Goal: Task Accomplishment & Management: Manage account settings

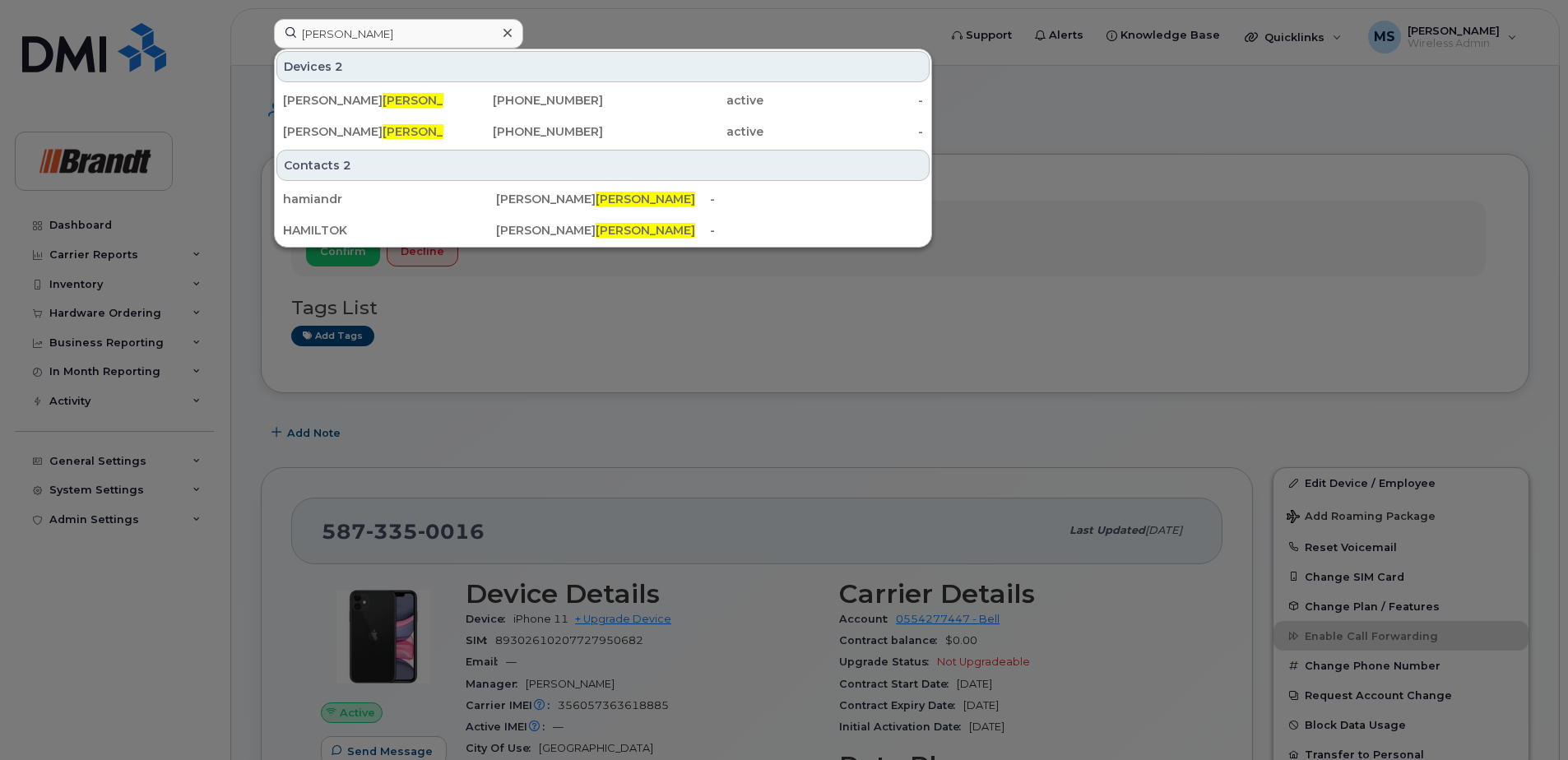
click at [445, 23] on input "hamilton" at bounding box center [399, 33] width 250 height 30
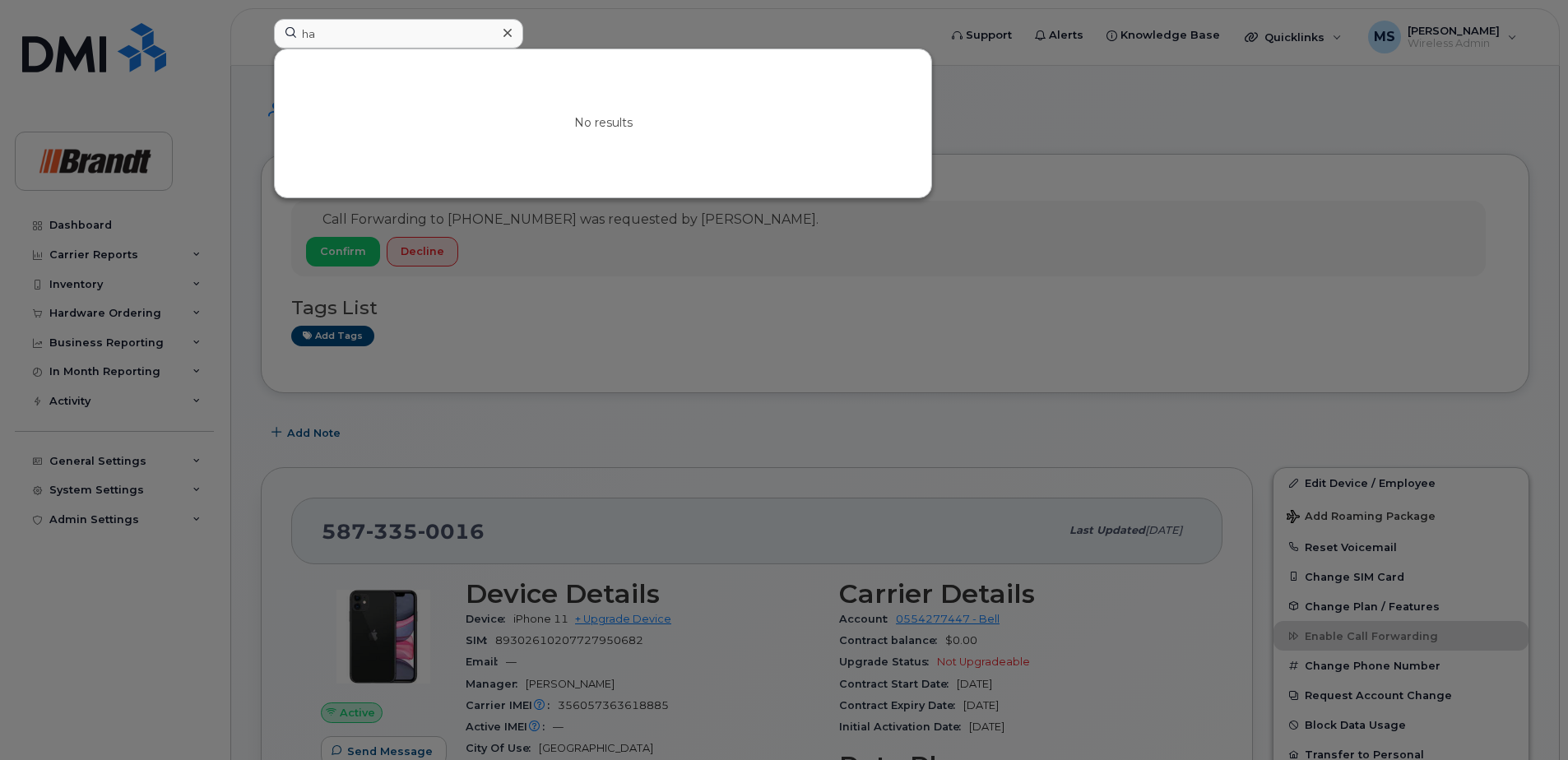
type input "h"
type input "m"
click at [376, 28] on input "bartol" at bounding box center [399, 33] width 250 height 30
drag, startPoint x: 388, startPoint y: 29, endPoint x: 196, endPoint y: 46, distance: 192.8
click at [261, 46] on div "bartol No results" at bounding box center [600, 37] width 679 height 36
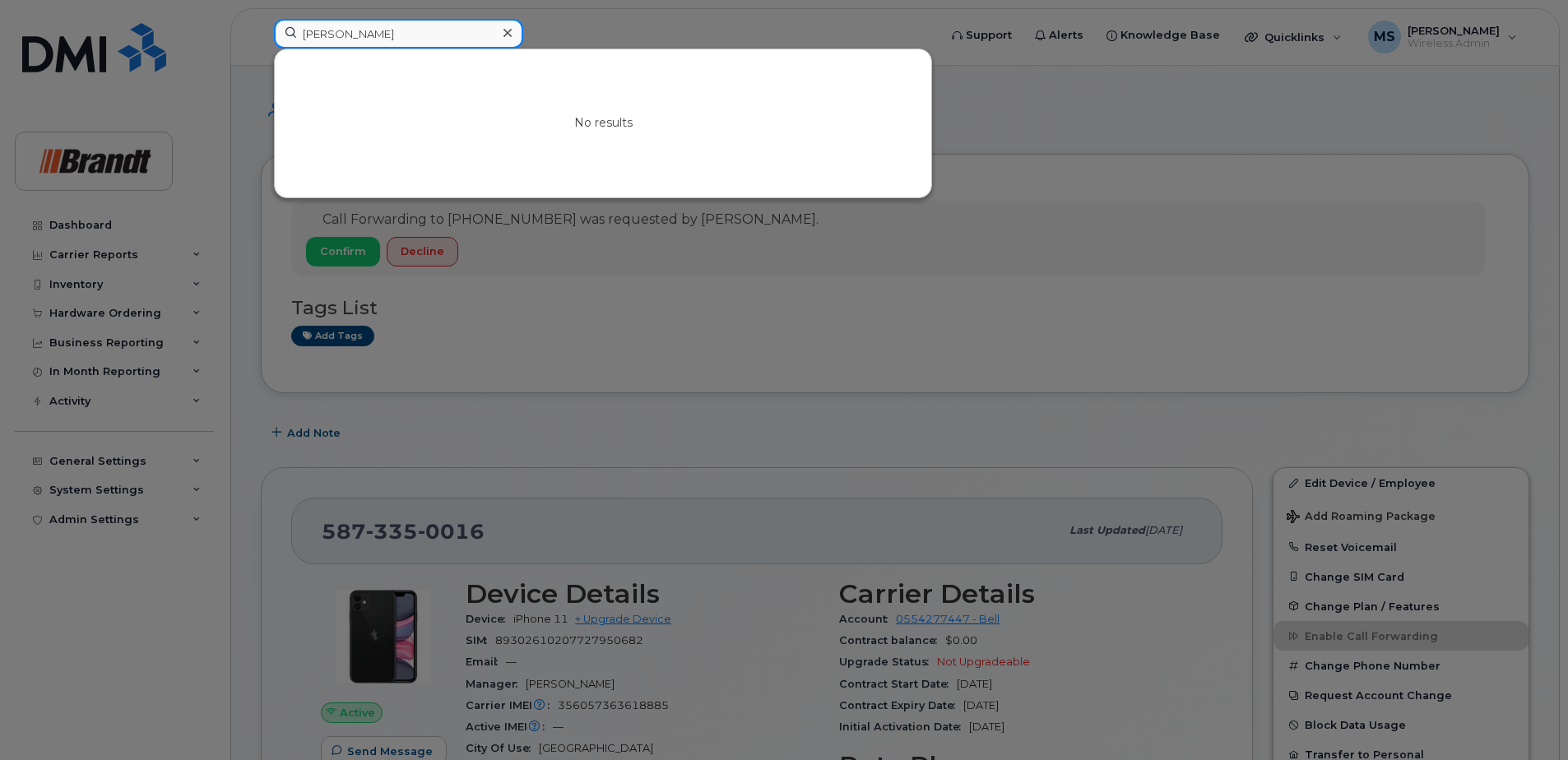
paste input "4164537467"
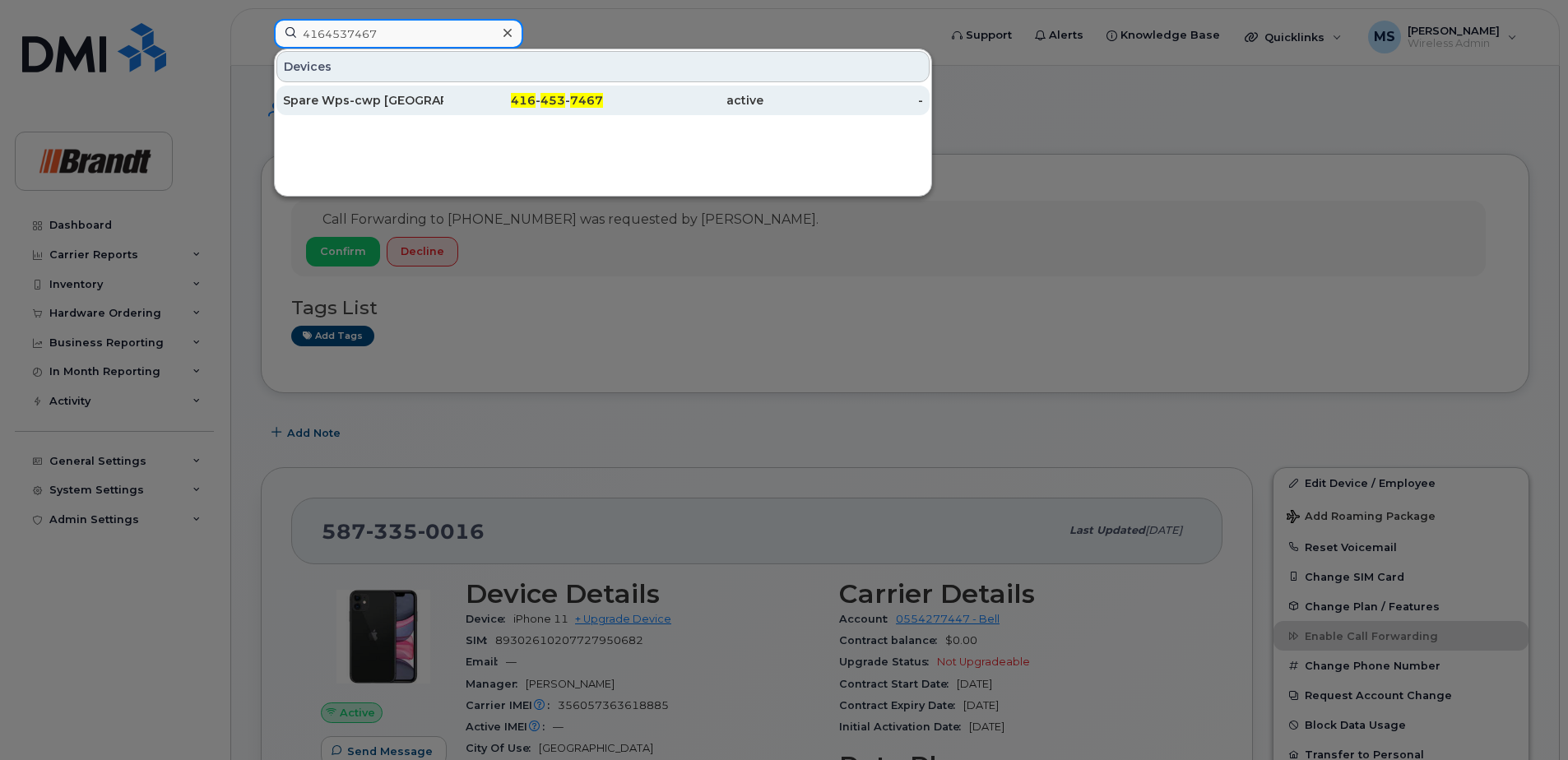
type input "4164537467"
click at [347, 99] on div "Spare Wps-cwp [GEOGRAPHIC_DATA]" at bounding box center [363, 100] width 160 height 16
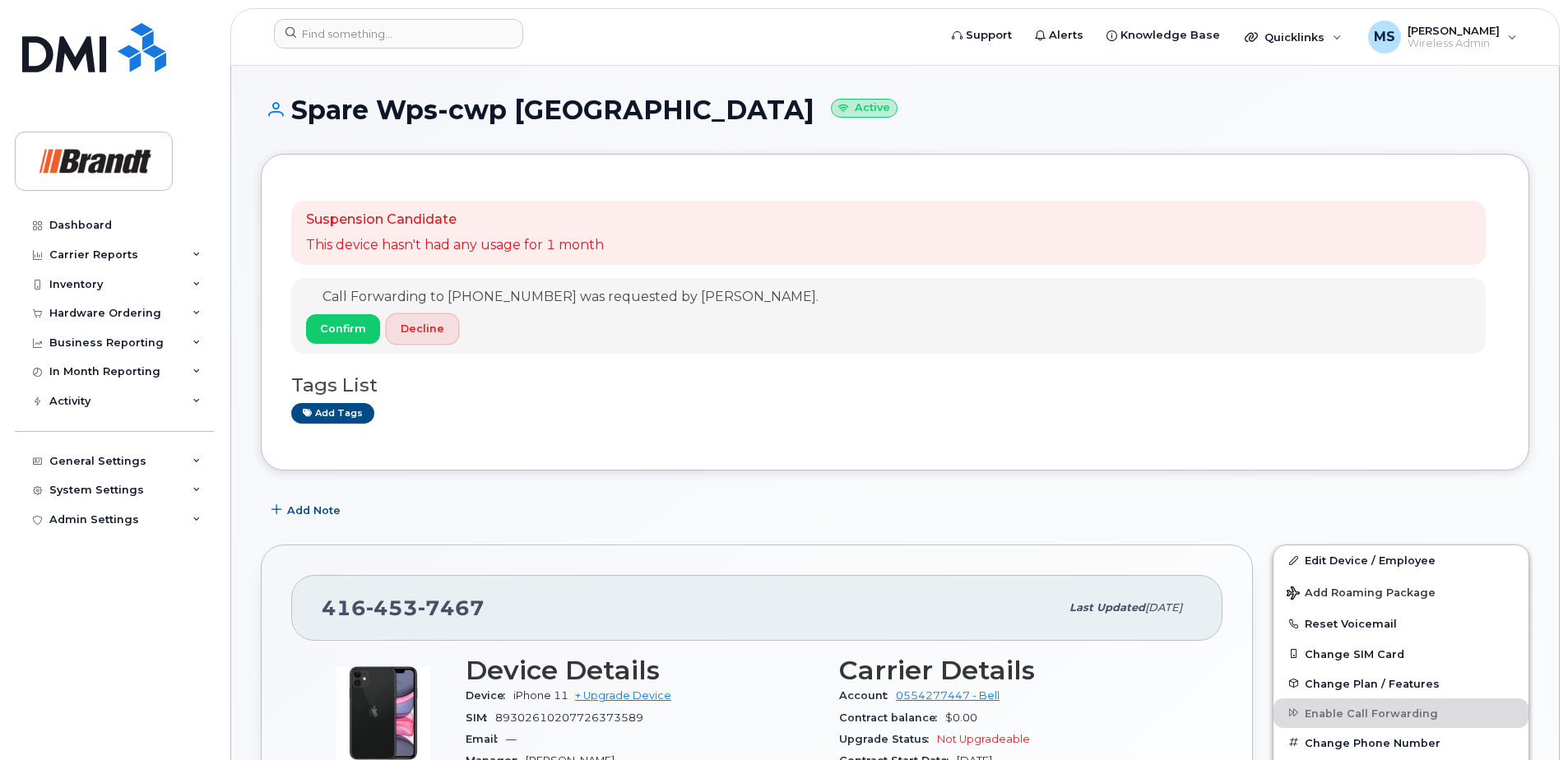
click at [421, 334] on span "Decline" at bounding box center [423, 329] width 44 height 15
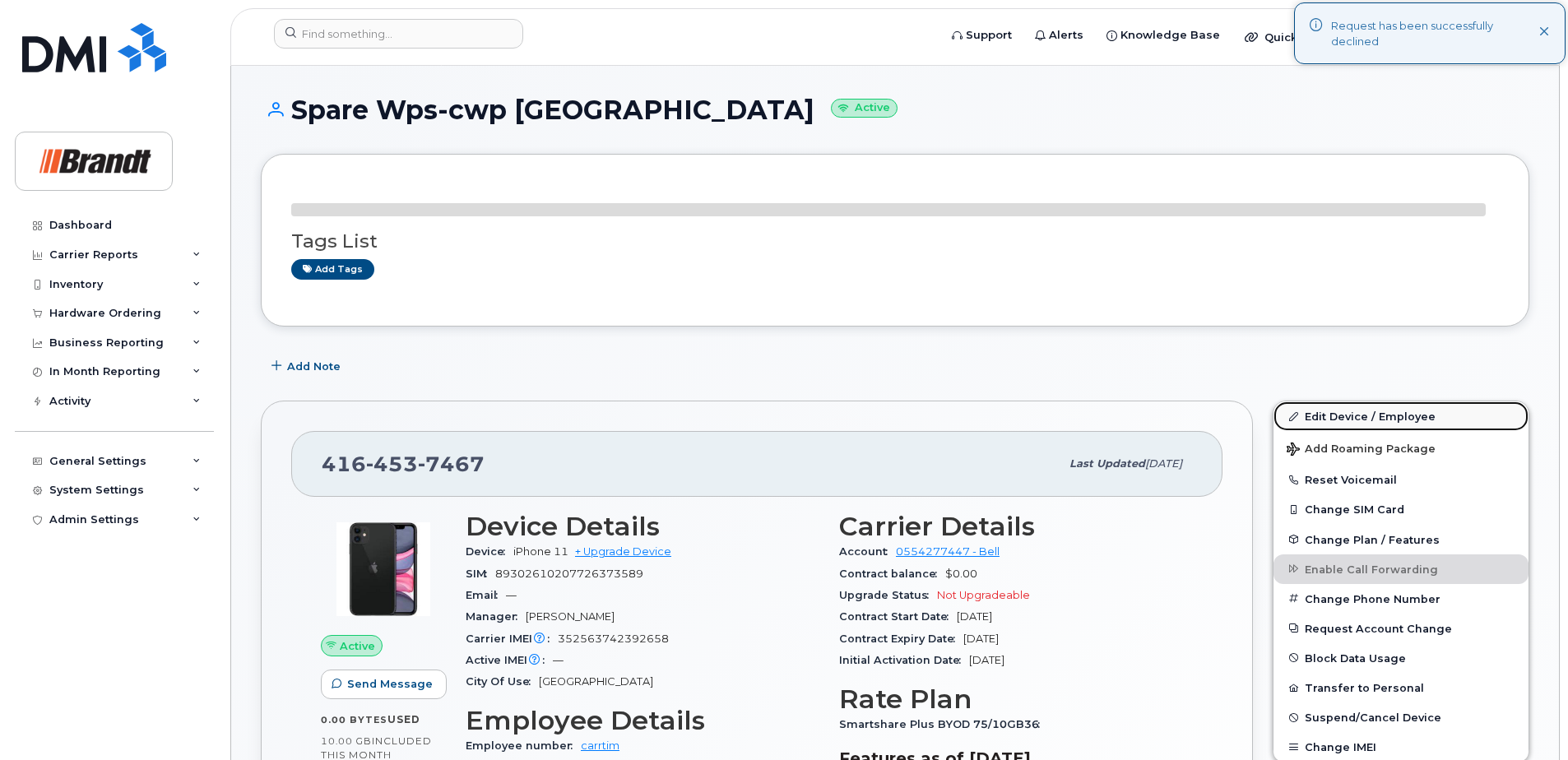
click at [1396, 420] on link "Edit Device / Employee" at bounding box center [1401, 415] width 255 height 30
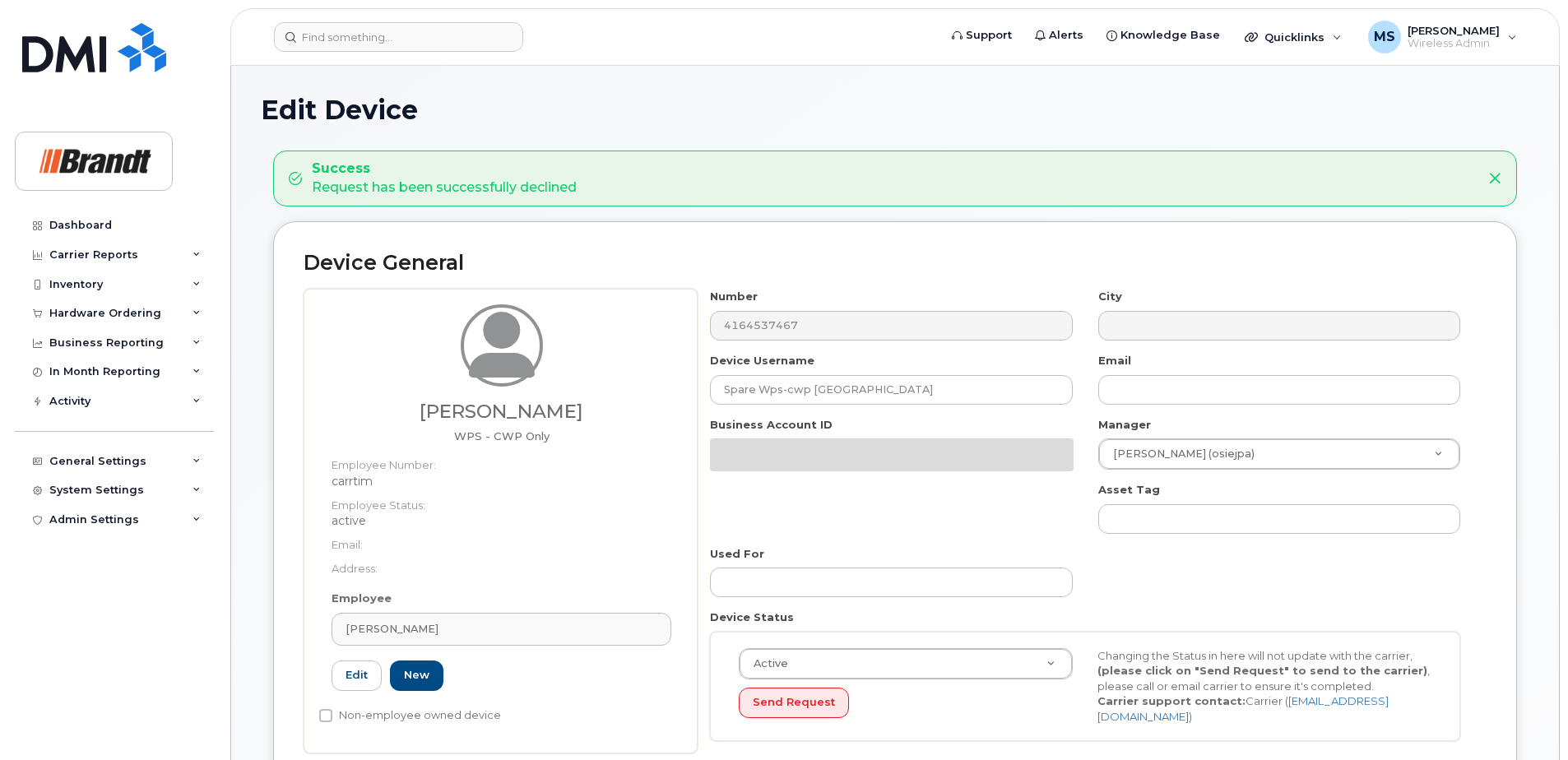
select select "34499235"
select select "34499245"
select select "35155013"
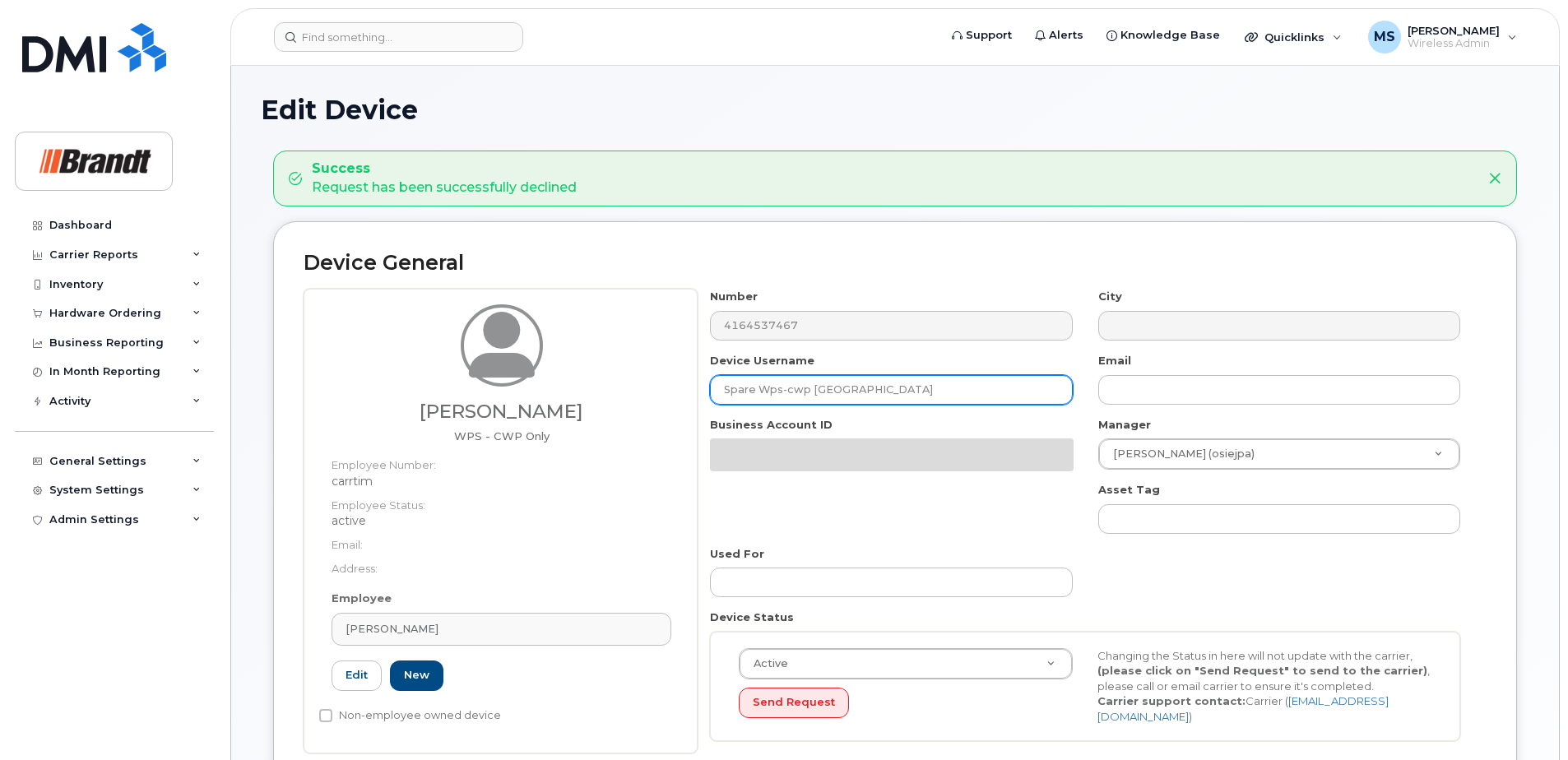
drag, startPoint x: 828, startPoint y: 390, endPoint x: 854, endPoint y: 390, distance: 26.0
click at [829, 390] on input "Spare Wps-cwp Mississauga" at bounding box center [891, 390] width 362 height 30
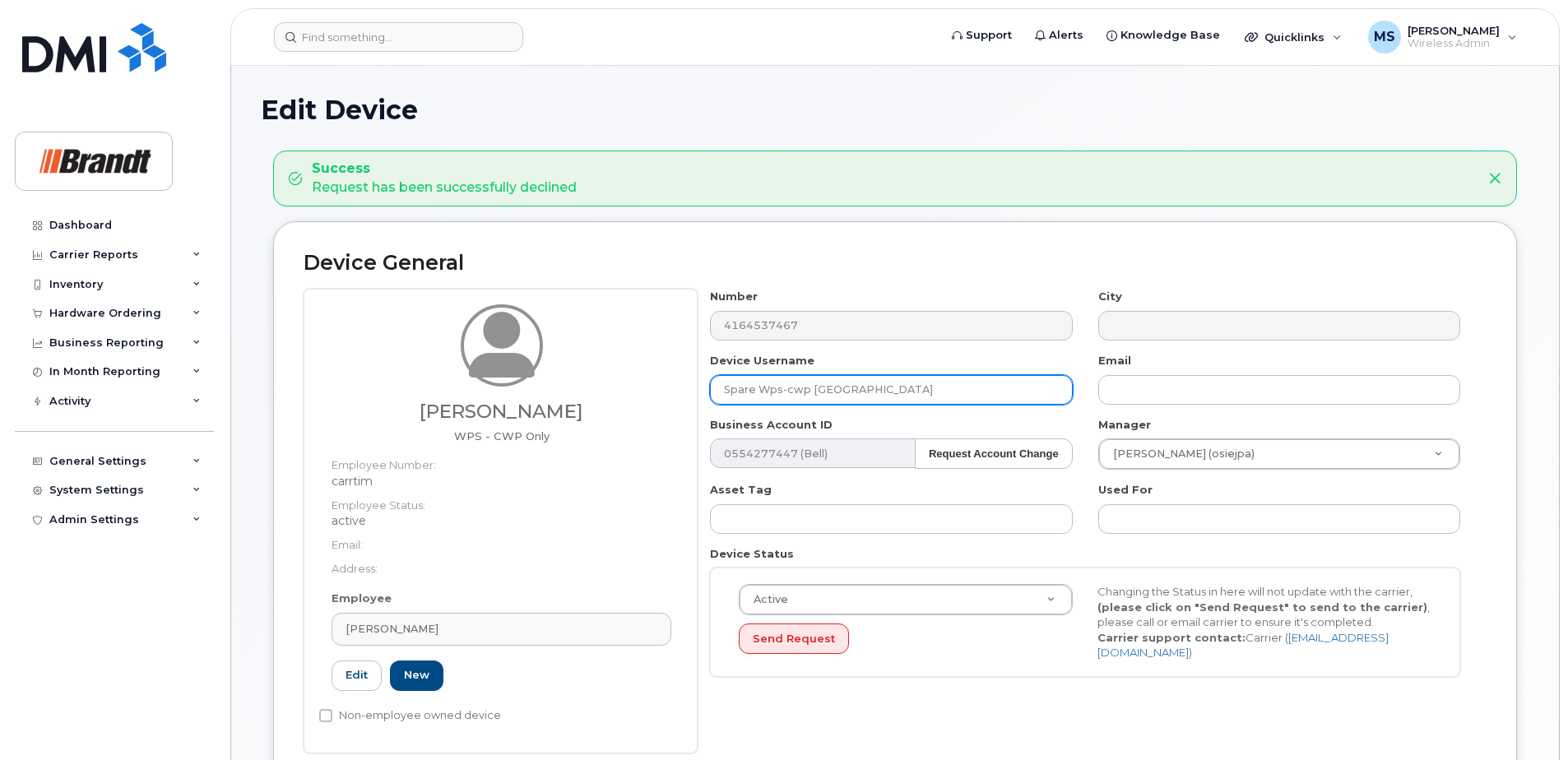
drag, startPoint x: 928, startPoint y: 392, endPoint x: 480, endPoint y: 394, distance: 448.0
click at [481, 393] on div "Timothy Carr WPS - CWP Only Employee Number: carrtim Employee Status: active Em…" at bounding box center [895, 520] width 1183 height 464
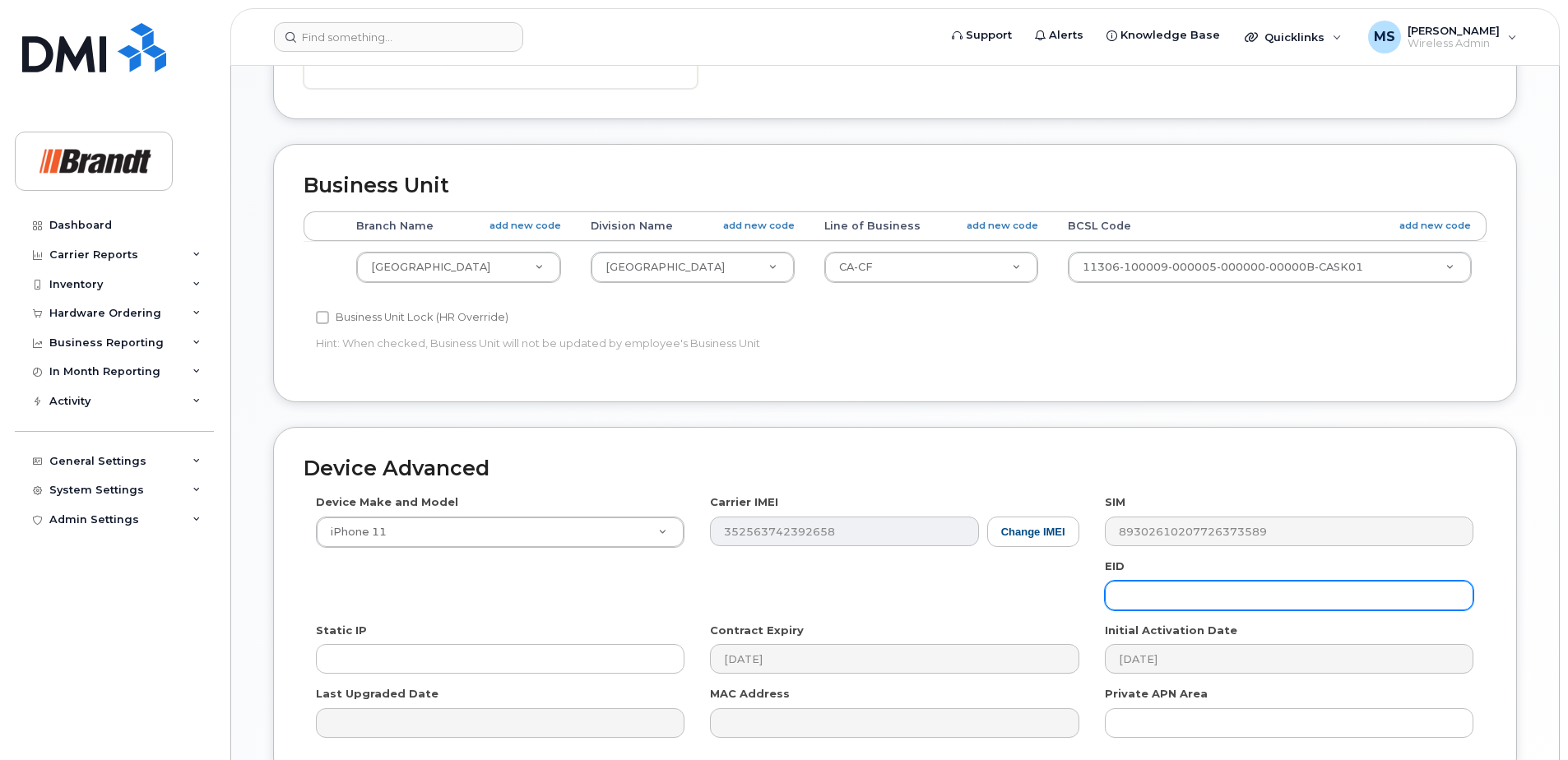
scroll to position [822, 0]
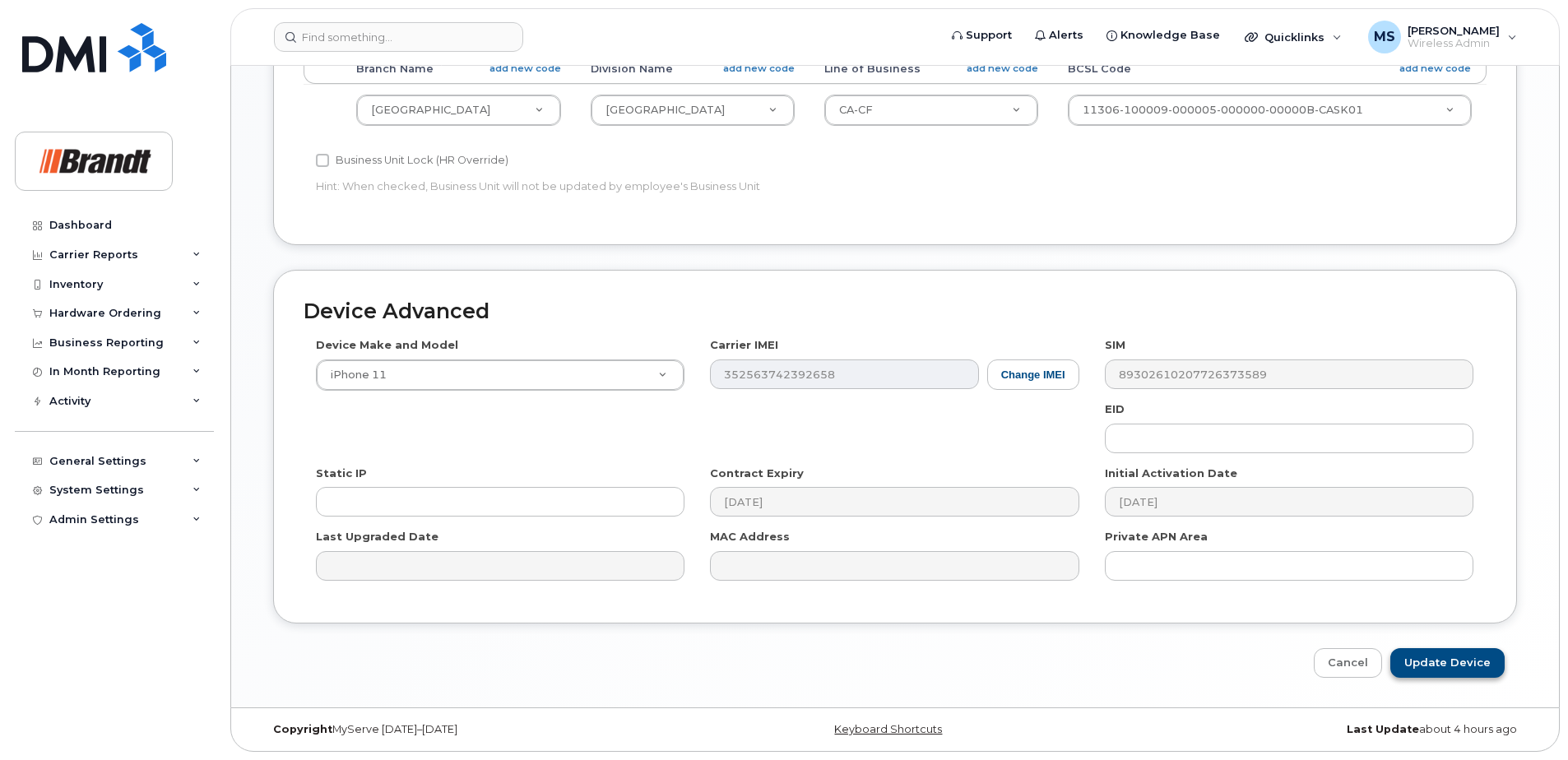
type input "Tudor Stanescu"
click at [1491, 668] on input "Update Device" at bounding box center [1448, 664] width 114 height 30
type input "Saving..."
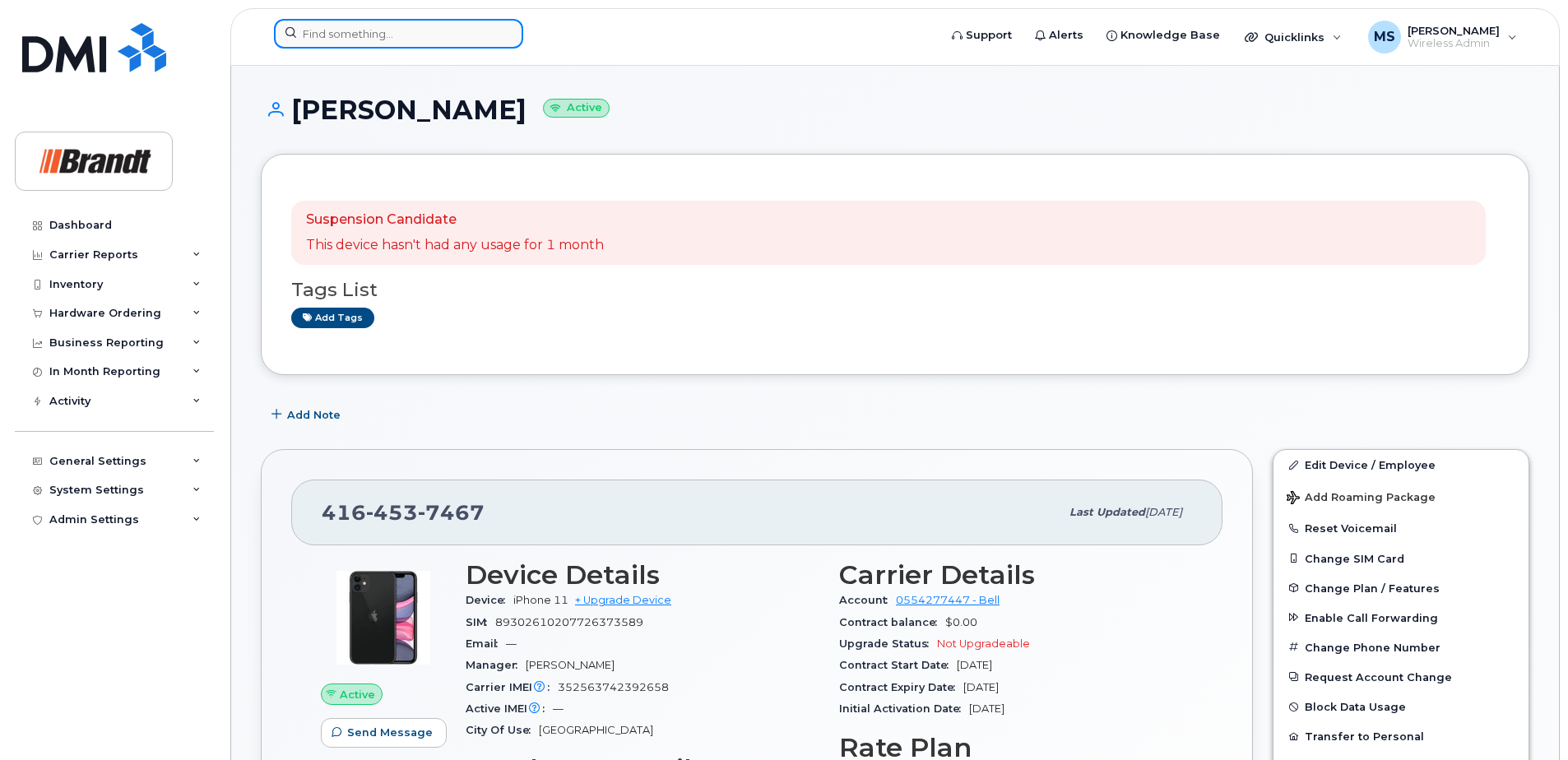
click at [457, 39] on input at bounding box center [399, 33] width 250 height 30
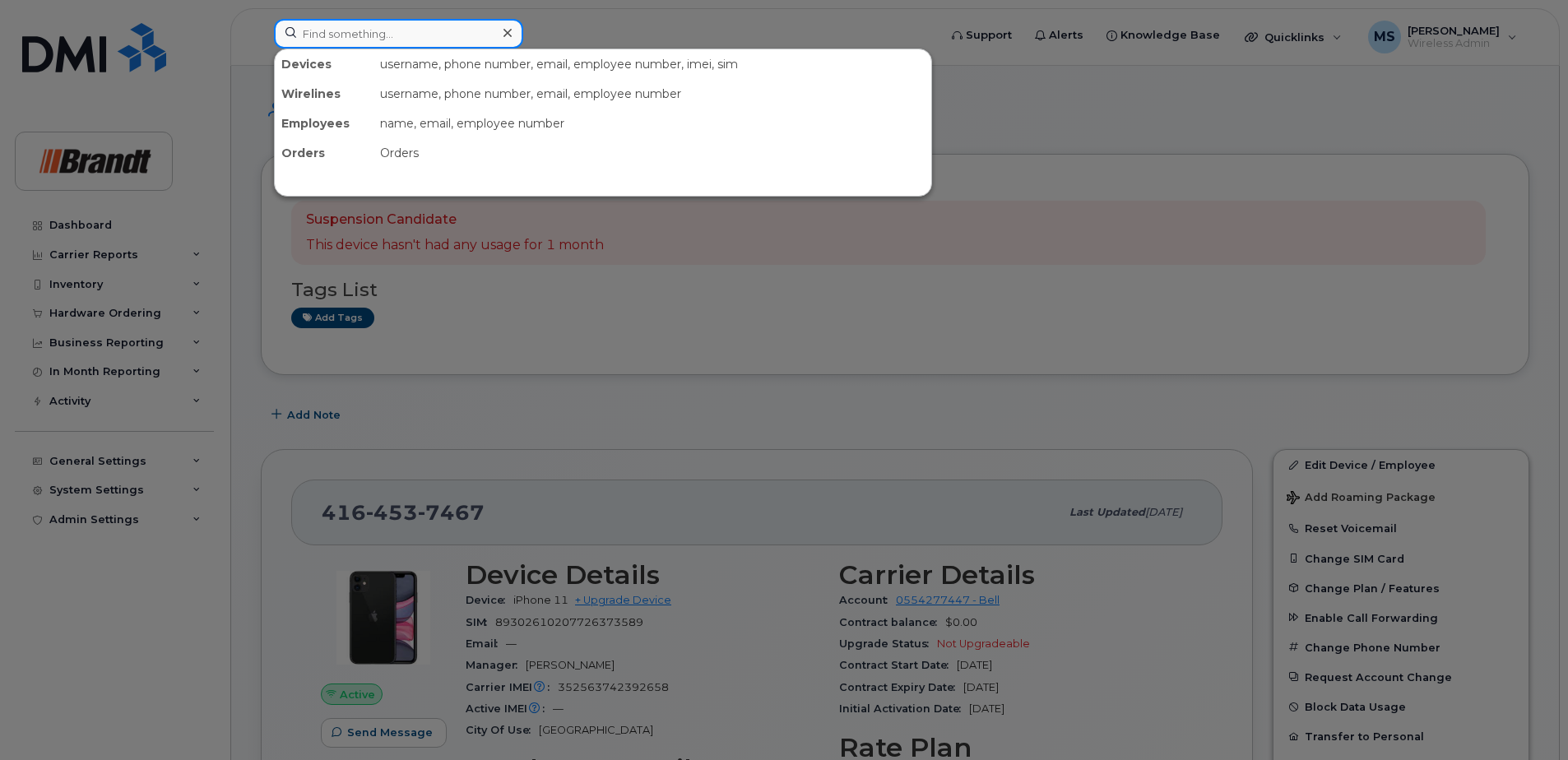
paste input "3065356022"
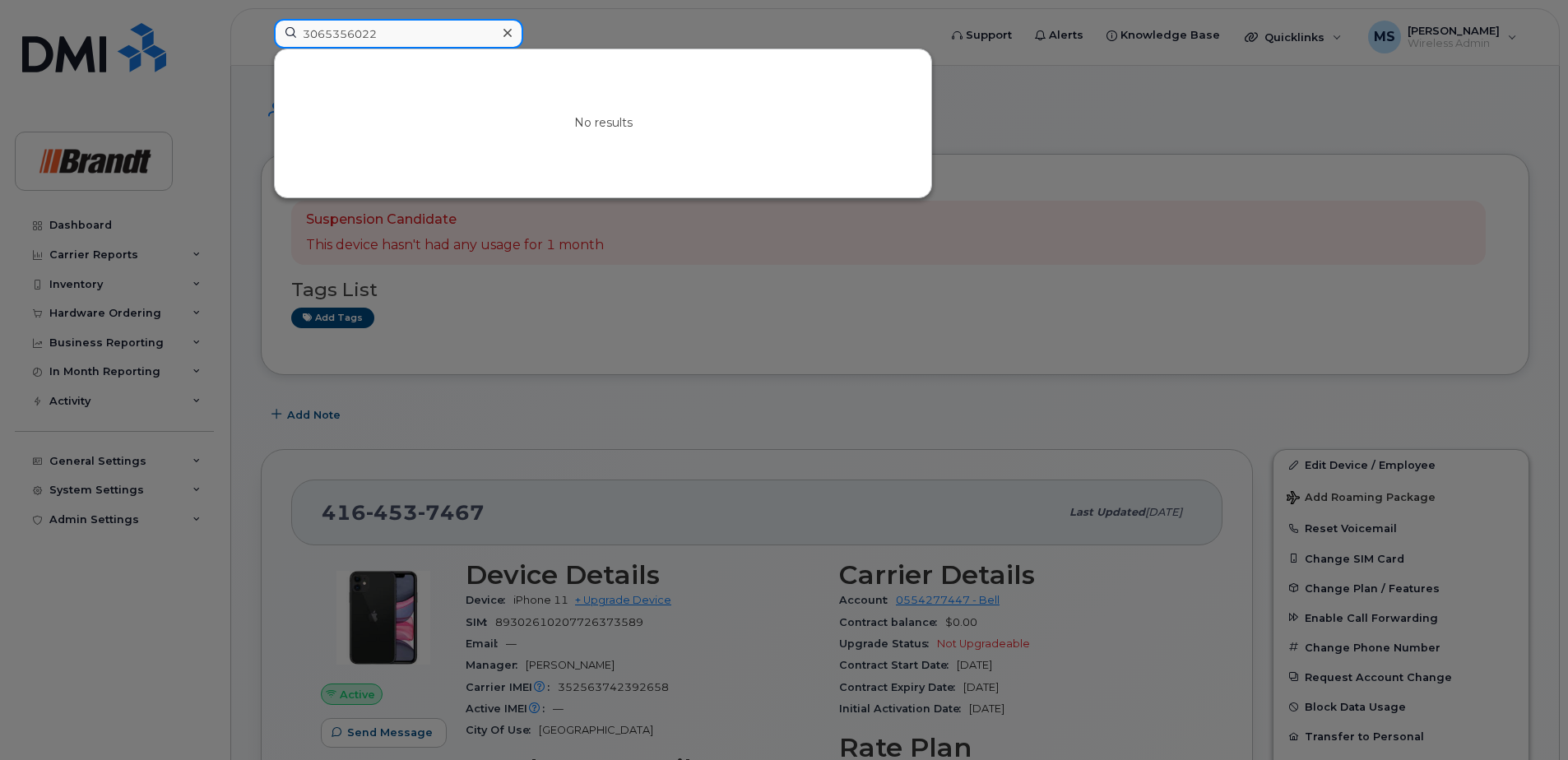
click at [307, 33] on input "3065356022" at bounding box center [399, 33] width 250 height 30
type input "3065356022"
click at [397, 33] on input "3065356022" at bounding box center [399, 33] width 250 height 30
drag, startPoint x: 419, startPoint y: 33, endPoint x: 254, endPoint y: 41, distance: 165.2
click at [261, 41] on div "3065356022 No results" at bounding box center [600, 37] width 679 height 36
